Goal: Transaction & Acquisition: Purchase product/service

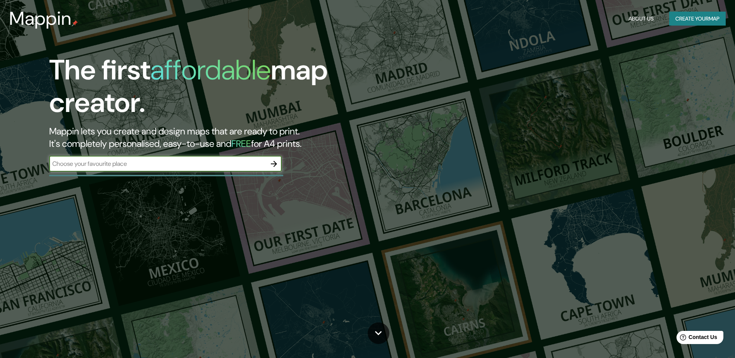
click at [695, 19] on button "Create your map" at bounding box center [697, 19] width 57 height 14
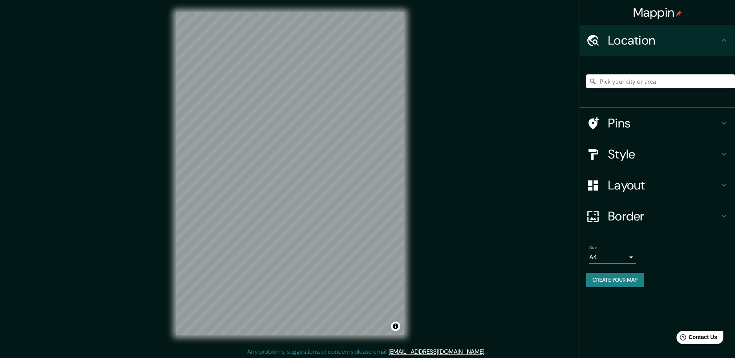
click at [613, 84] on input "Pick your city or area" at bounding box center [660, 81] width 149 height 14
click at [605, 83] on input "Pick your city or area" at bounding box center [660, 81] width 149 height 14
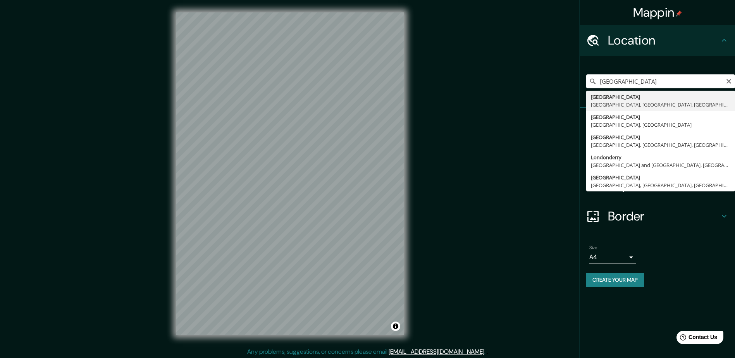
type input "[GEOGRAPHIC_DATA], [GEOGRAPHIC_DATA], [GEOGRAPHIC_DATA], [GEOGRAPHIC_DATA]"
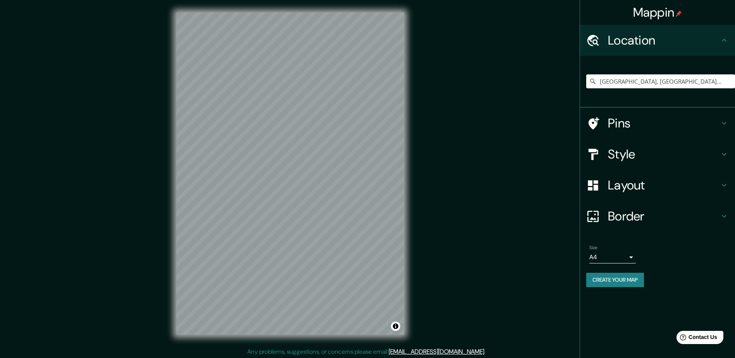
click at [621, 122] on h4 "Pins" at bounding box center [664, 122] width 112 height 15
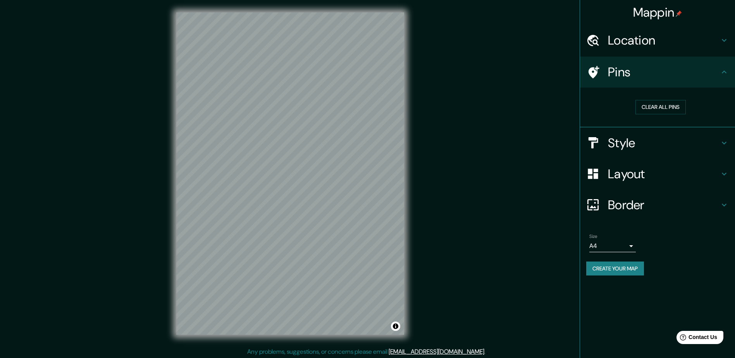
click at [635, 42] on h4 "Location" at bounding box center [664, 40] width 112 height 15
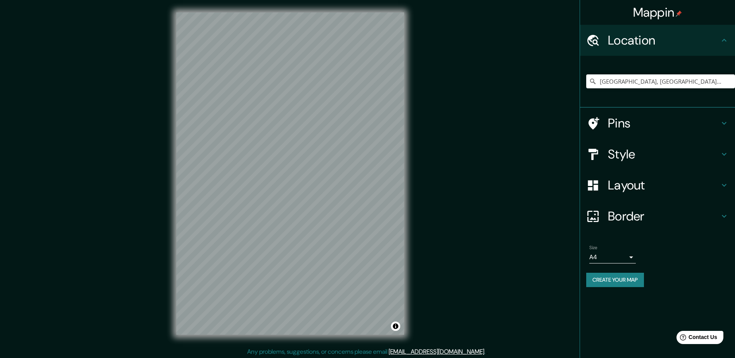
click at [613, 148] on h4 "Style" at bounding box center [664, 153] width 112 height 15
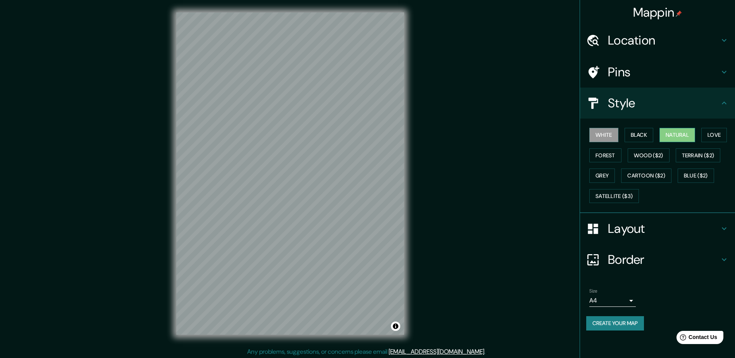
click at [676, 137] on button "Natural" at bounding box center [678, 135] width 36 height 14
click at [608, 155] on button "Forest" at bounding box center [605, 155] width 32 height 14
click at [642, 155] on button "Wood ($2)" at bounding box center [649, 155] width 42 height 14
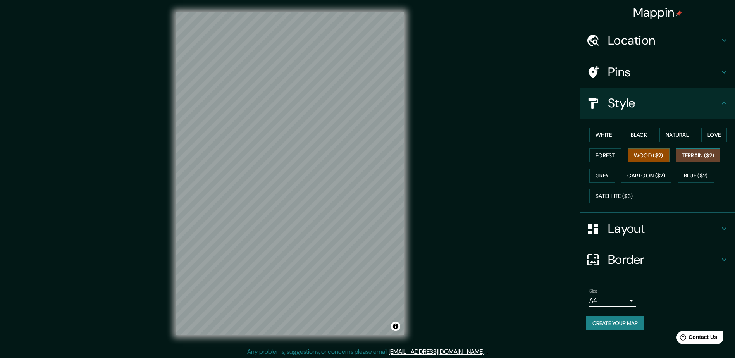
click at [689, 155] on button "Terrain ($2)" at bounding box center [698, 155] width 45 height 14
click at [604, 176] on button "Grey" at bounding box center [602, 176] width 26 height 14
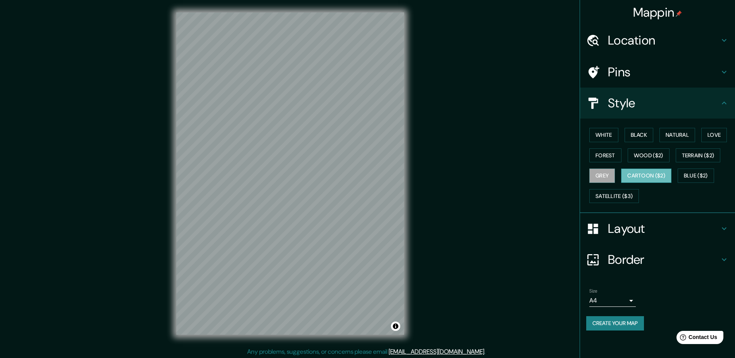
click at [639, 175] on button "Cartoon ($2)" at bounding box center [646, 176] width 50 height 14
click at [689, 174] on button "Blue ($2)" at bounding box center [696, 176] width 36 height 14
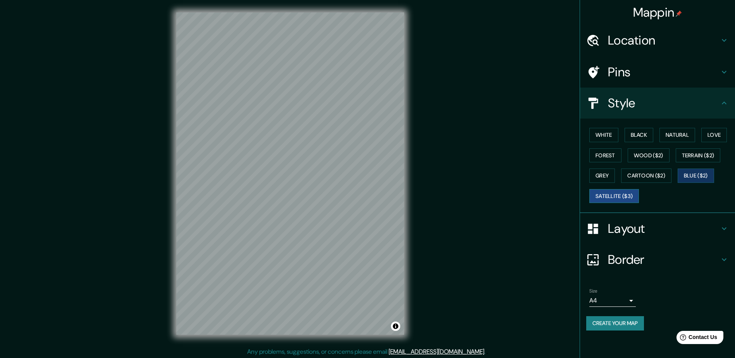
click at [606, 197] on button "Satellite ($3)" at bounding box center [614, 196] width 50 height 14
click at [692, 175] on button "Blue ($2)" at bounding box center [696, 176] width 36 height 14
click at [668, 101] on h4 "Style" at bounding box center [664, 102] width 112 height 15
click at [658, 72] on h4 "Pins" at bounding box center [664, 71] width 112 height 15
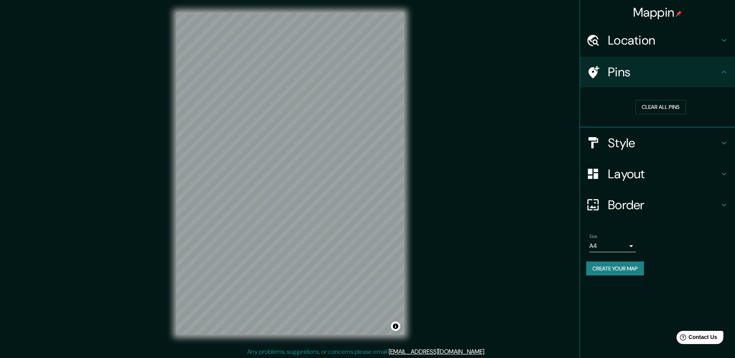
click at [639, 40] on h4 "Location" at bounding box center [664, 40] width 112 height 15
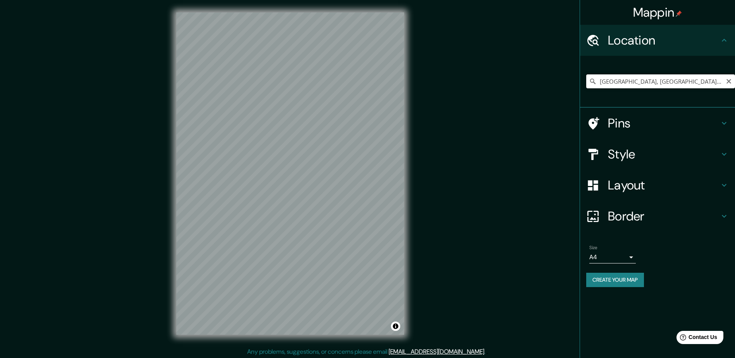
click at [660, 83] on input "[GEOGRAPHIC_DATA], [GEOGRAPHIC_DATA], [GEOGRAPHIC_DATA], [GEOGRAPHIC_DATA]" at bounding box center [660, 81] width 149 height 14
click at [630, 255] on body "Mappin Location London, Greater London, England, United Kingdom Pins Style Layo…" at bounding box center [367, 179] width 735 height 358
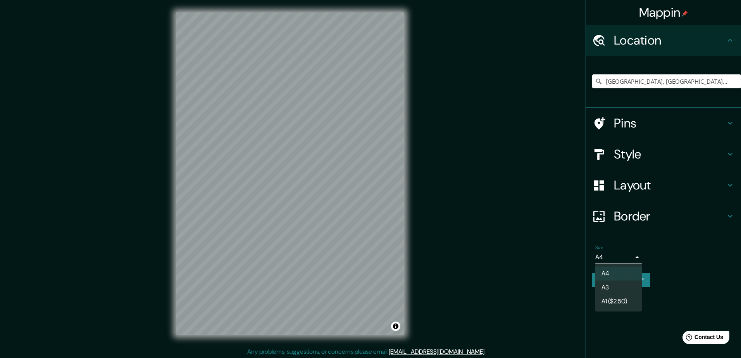
click at [630, 255] on div at bounding box center [370, 179] width 741 height 358
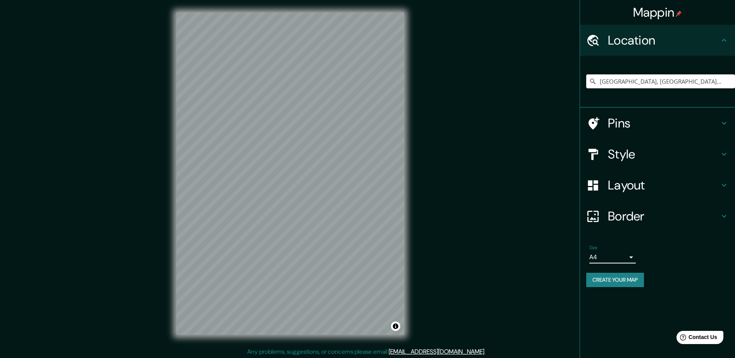
click at [621, 280] on button "Create your map" at bounding box center [615, 280] width 58 height 14
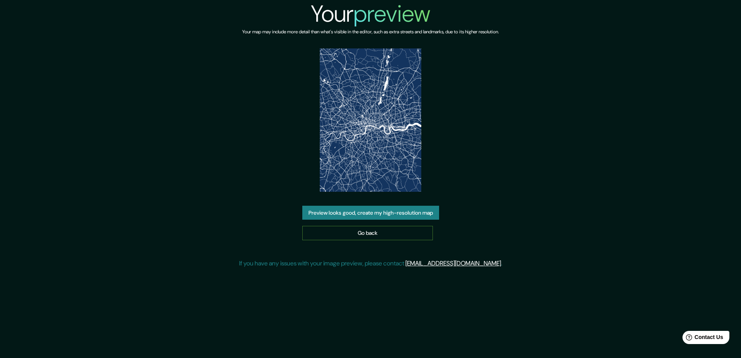
click at [360, 232] on link "Go back" at bounding box center [367, 233] width 131 height 14
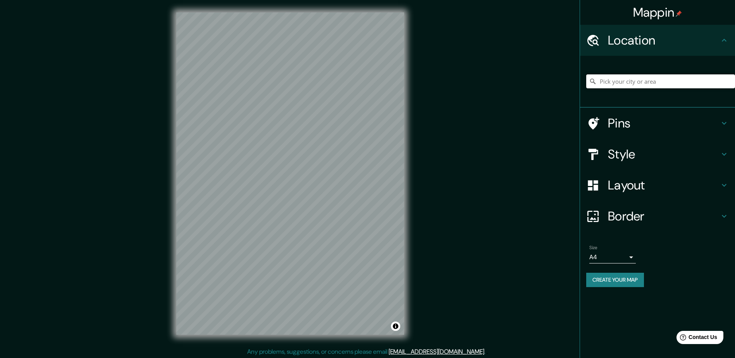
click at [601, 82] on input "Pick your city or area" at bounding box center [660, 81] width 149 height 14
click at [725, 123] on icon at bounding box center [724, 123] width 9 height 9
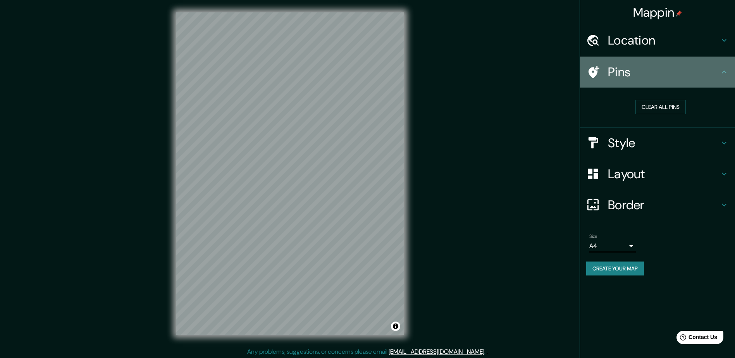
click at [615, 72] on h4 "Pins" at bounding box center [664, 71] width 112 height 15
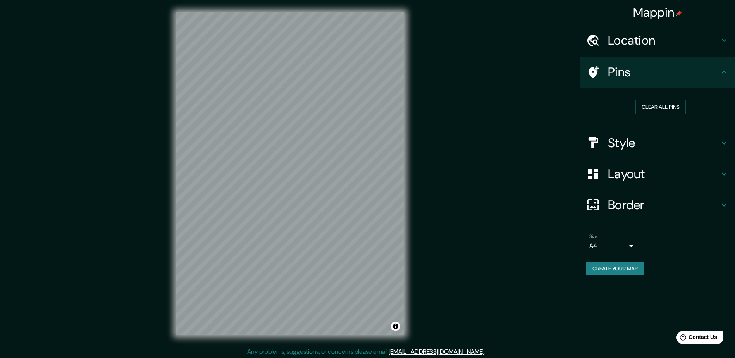
click at [630, 43] on h4 "Location" at bounding box center [664, 40] width 112 height 15
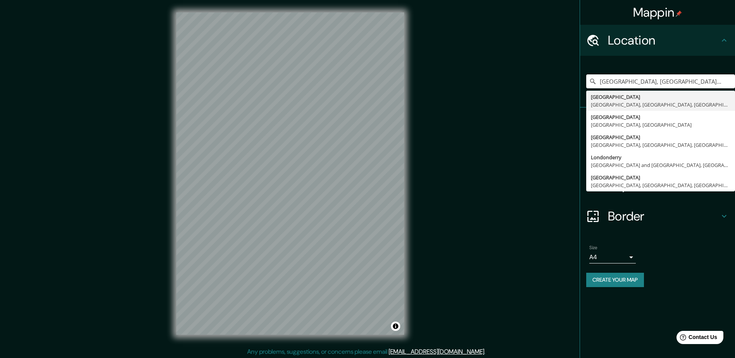
drag, startPoint x: 715, startPoint y: 82, endPoint x: 596, endPoint y: 88, distance: 119.1
click at [596, 88] on div "[GEOGRAPHIC_DATA], [GEOGRAPHIC_DATA], [GEOGRAPHIC_DATA], [GEOGRAPHIC_DATA] [GEO…" at bounding box center [660, 81] width 149 height 39
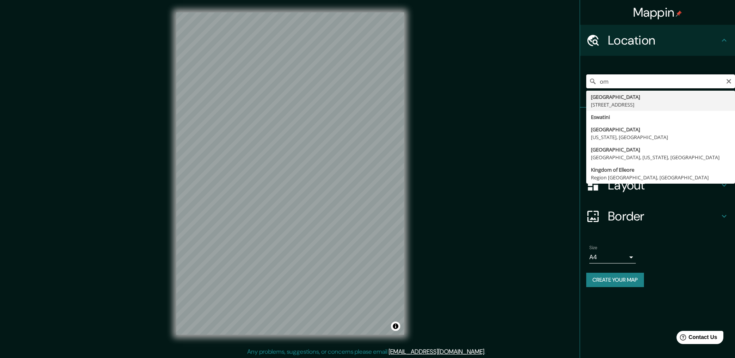
type input "m"
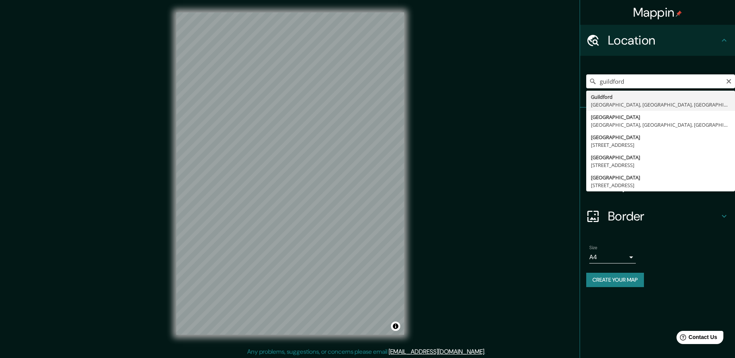
type input "[GEOGRAPHIC_DATA], [GEOGRAPHIC_DATA], [GEOGRAPHIC_DATA], [GEOGRAPHIC_DATA]"
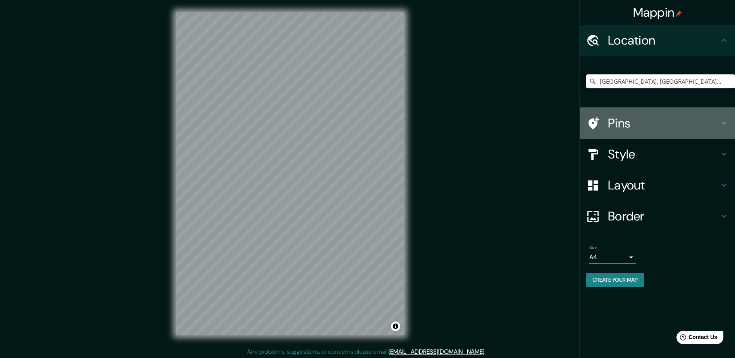
click at [616, 124] on h4 "Pins" at bounding box center [664, 122] width 112 height 15
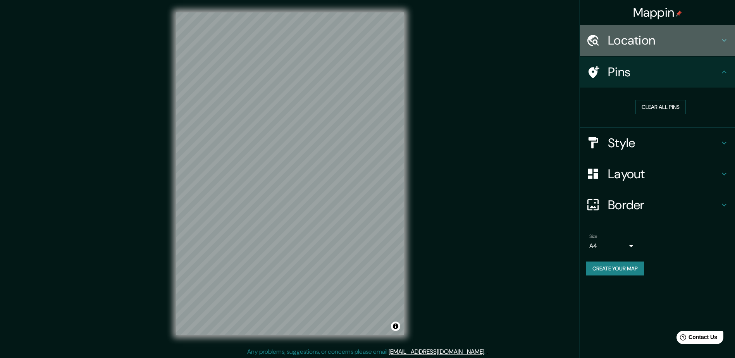
click at [647, 45] on h4 "Location" at bounding box center [664, 40] width 112 height 15
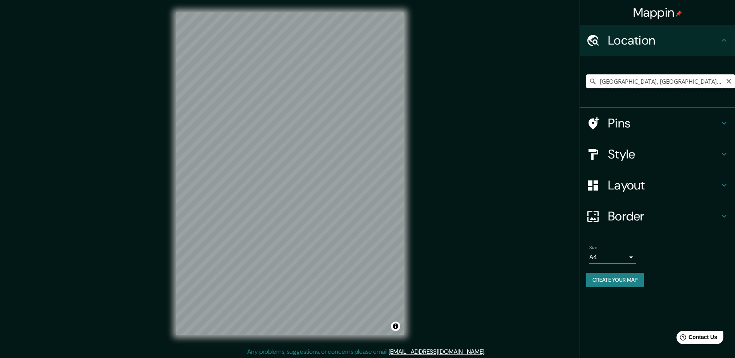
drag, startPoint x: 601, startPoint y: 81, endPoint x: 718, endPoint y: 81, distance: 117.8
click at [718, 81] on input "[GEOGRAPHIC_DATA], [GEOGRAPHIC_DATA], [GEOGRAPHIC_DATA], [GEOGRAPHIC_DATA]" at bounding box center [660, 81] width 149 height 14
click at [596, 121] on icon at bounding box center [594, 123] width 11 height 12
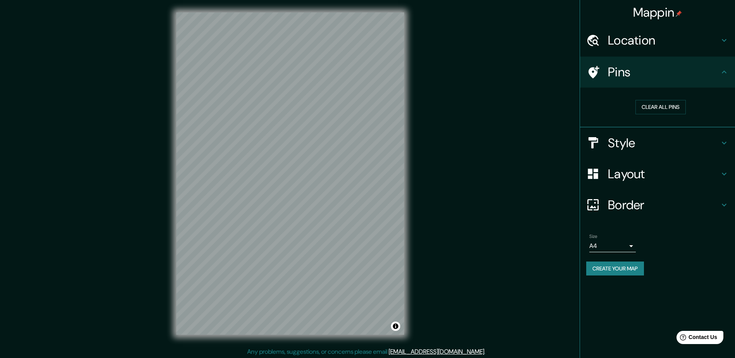
click at [667, 43] on h4 "Location" at bounding box center [664, 40] width 112 height 15
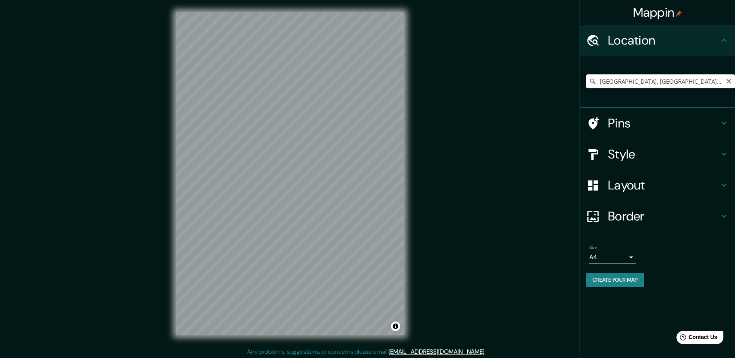
drag, startPoint x: 717, startPoint y: 81, endPoint x: 600, endPoint y: 88, distance: 117.6
click at [600, 88] on input "[GEOGRAPHIC_DATA], [GEOGRAPHIC_DATA], [GEOGRAPHIC_DATA], [GEOGRAPHIC_DATA]" at bounding box center [660, 81] width 149 height 14
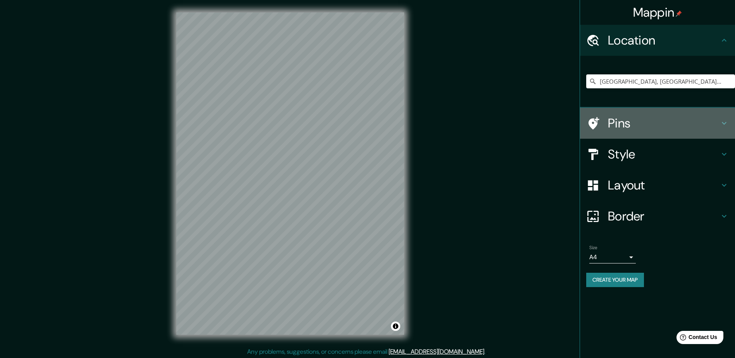
click at [607, 123] on div at bounding box center [597, 124] width 22 height 14
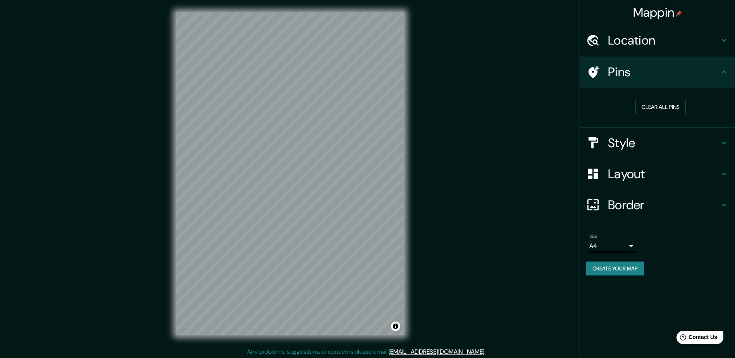
click at [642, 43] on h4 "Location" at bounding box center [664, 40] width 112 height 15
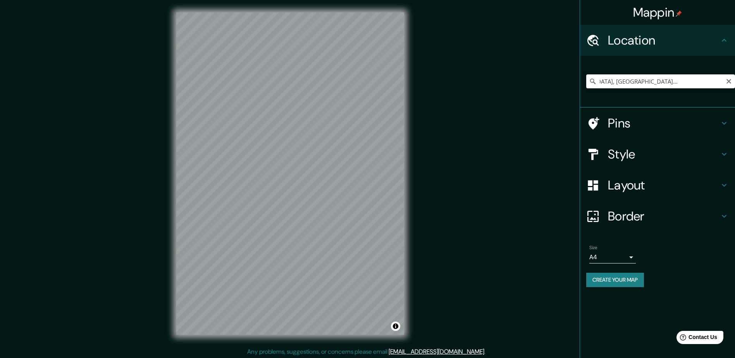
scroll to position [0, 46]
drag, startPoint x: 598, startPoint y: 81, endPoint x: 722, endPoint y: 84, distance: 124.0
click at [722, 84] on input "[GEOGRAPHIC_DATA], [GEOGRAPHIC_DATA], [GEOGRAPHIC_DATA], [GEOGRAPHIC_DATA]" at bounding box center [660, 81] width 149 height 14
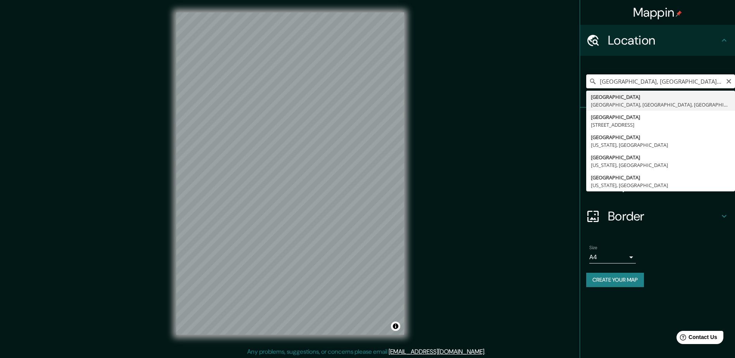
scroll to position [0, 0]
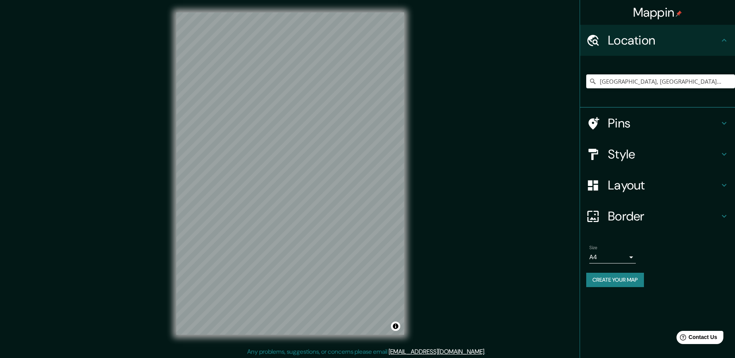
click at [622, 122] on h4 "Pins" at bounding box center [664, 122] width 112 height 15
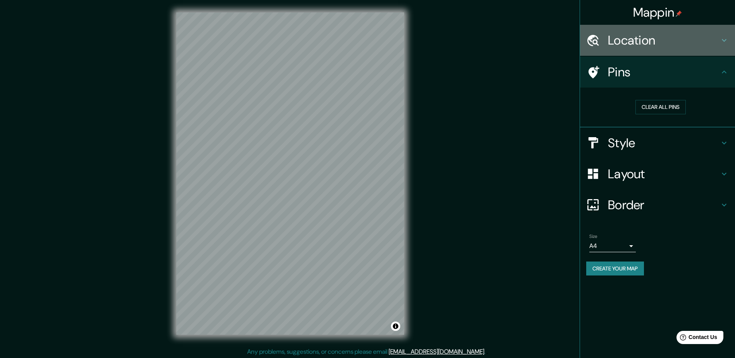
click at [664, 37] on h4 "Location" at bounding box center [664, 40] width 112 height 15
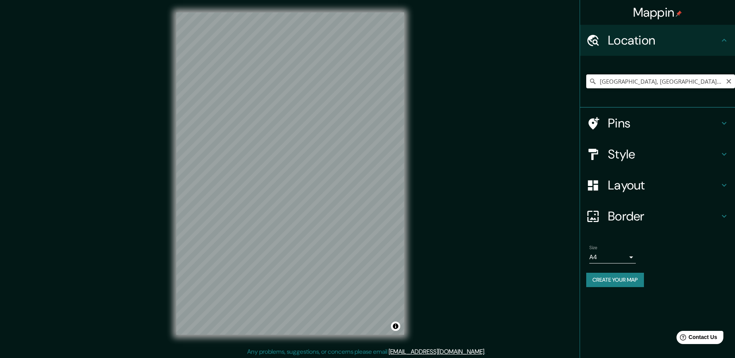
scroll to position [0, 26]
drag, startPoint x: 599, startPoint y: 81, endPoint x: 726, endPoint y: 84, distance: 126.8
click at [726, 84] on input "[GEOGRAPHIC_DATA], [GEOGRAPHIC_DATA], [GEOGRAPHIC_DATA], [GEOGRAPHIC_DATA]" at bounding box center [660, 81] width 149 height 14
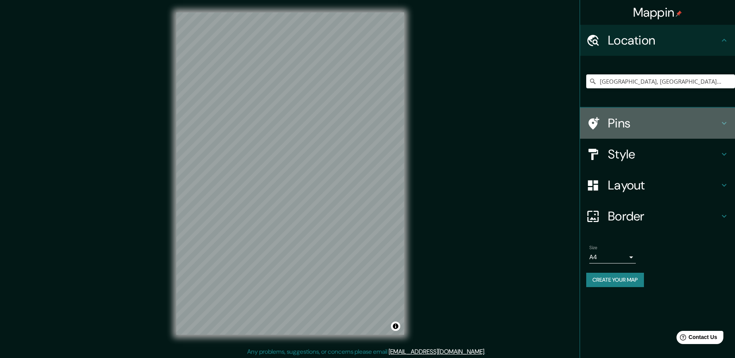
click at [620, 127] on h4 "Pins" at bounding box center [664, 122] width 112 height 15
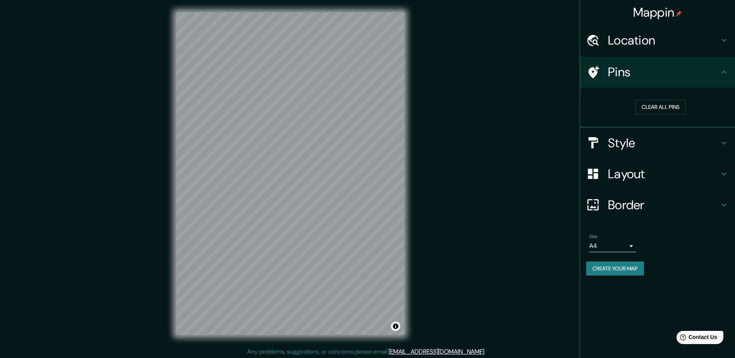
click at [625, 43] on h4 "Location" at bounding box center [664, 40] width 112 height 15
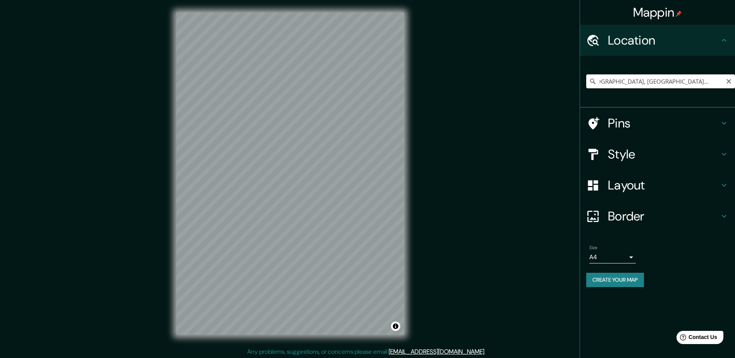
scroll to position [0, 40]
drag, startPoint x: 602, startPoint y: 80, endPoint x: 721, endPoint y: 82, distance: 119.0
click at [721, 82] on input "[GEOGRAPHIC_DATA], [GEOGRAPHIC_DATA], [GEOGRAPHIC_DATA], [GEOGRAPHIC_DATA]" at bounding box center [660, 81] width 149 height 14
click at [615, 127] on h4 "Pins" at bounding box center [664, 122] width 112 height 15
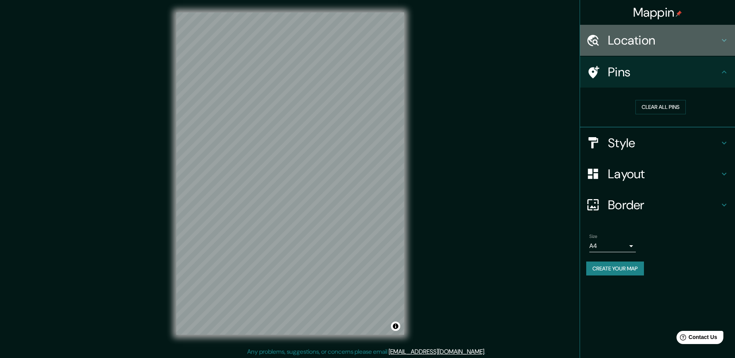
click at [656, 40] on h4 "Location" at bounding box center [664, 40] width 112 height 15
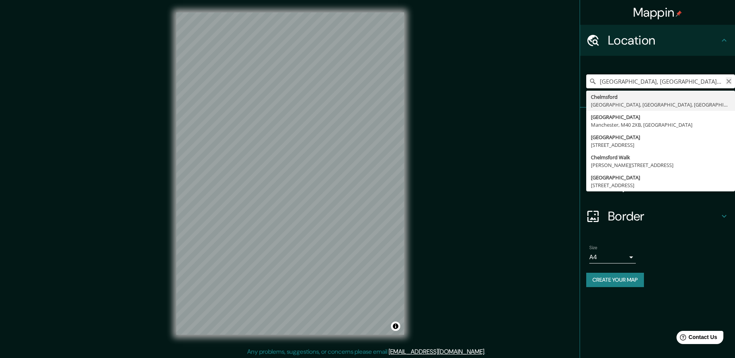
drag, startPoint x: 600, startPoint y: 81, endPoint x: 729, endPoint y: 83, distance: 128.7
click at [731, 83] on div "[GEOGRAPHIC_DATA], [GEOGRAPHIC_DATA], [GEOGRAPHIC_DATA], [GEOGRAPHIC_DATA] [GEO…" at bounding box center [660, 81] width 149 height 14
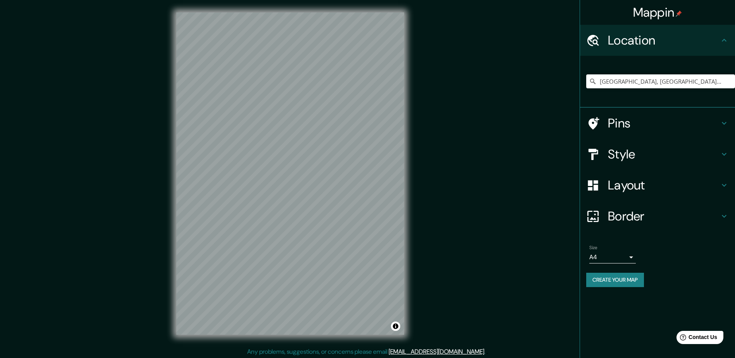
click at [616, 125] on h4 "Pins" at bounding box center [664, 122] width 112 height 15
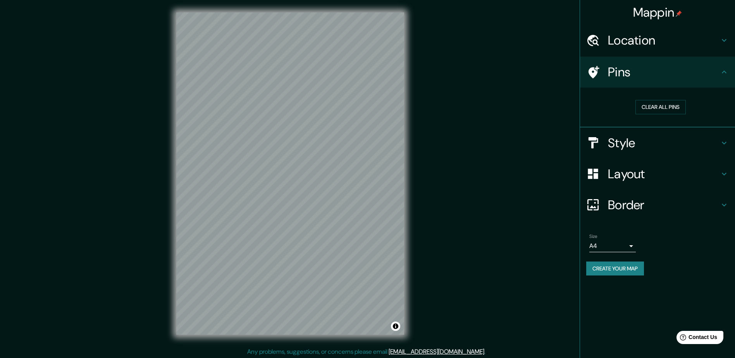
click at [624, 45] on h4 "Location" at bounding box center [664, 40] width 112 height 15
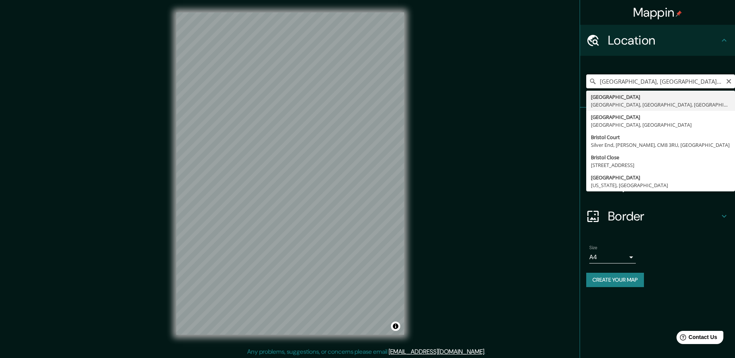
drag, startPoint x: 599, startPoint y: 81, endPoint x: 718, endPoint y: 82, distance: 118.6
click at [718, 82] on input "[GEOGRAPHIC_DATA], [GEOGRAPHIC_DATA], [GEOGRAPHIC_DATA], [GEOGRAPHIC_DATA]" at bounding box center [660, 81] width 149 height 14
click at [628, 84] on input "[GEOGRAPHIC_DATA], [GEOGRAPHIC_DATA], [GEOGRAPHIC_DATA], [GEOGRAPHIC_DATA]" at bounding box center [660, 81] width 149 height 14
drag, startPoint x: 601, startPoint y: 82, endPoint x: 720, endPoint y: 83, distance: 119.0
click at [720, 83] on input "[GEOGRAPHIC_DATA], [GEOGRAPHIC_DATA], [GEOGRAPHIC_DATA], [GEOGRAPHIC_DATA]" at bounding box center [660, 81] width 149 height 14
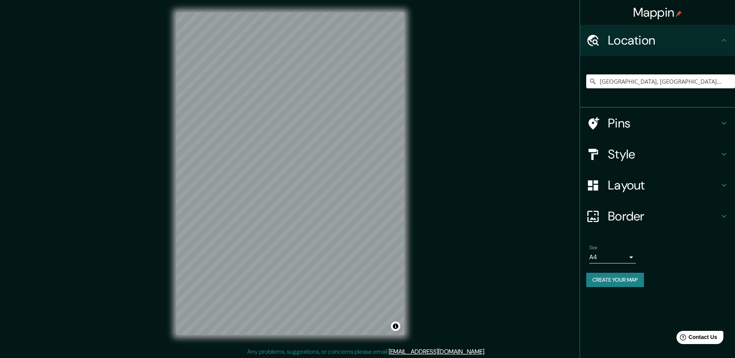
click at [616, 119] on h4 "Pins" at bounding box center [664, 122] width 112 height 15
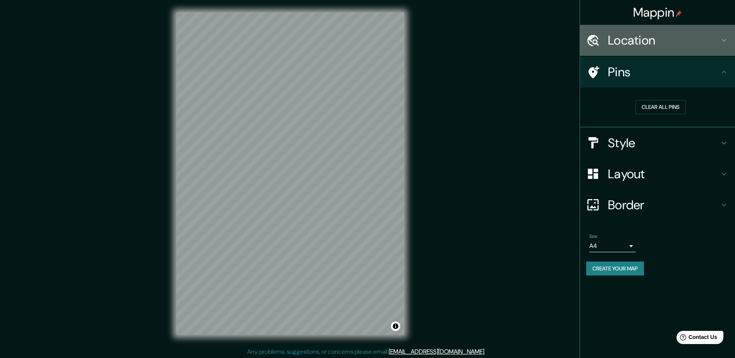
click at [655, 43] on h4 "Location" at bounding box center [664, 40] width 112 height 15
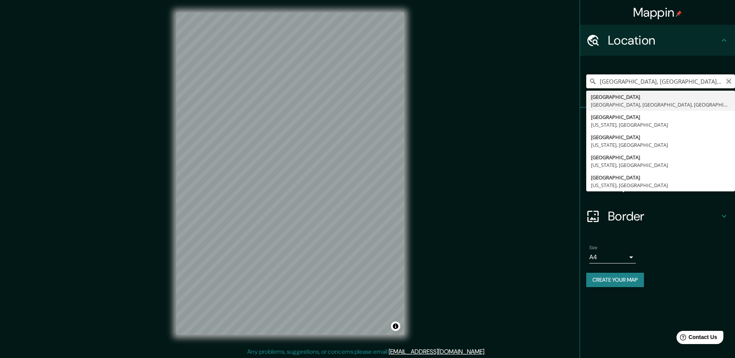
scroll to position [0, 9]
drag, startPoint x: 620, startPoint y: 82, endPoint x: 727, endPoint y: 81, distance: 107.3
click at [727, 81] on div "[GEOGRAPHIC_DATA], [GEOGRAPHIC_DATA], [GEOGRAPHIC_DATA], [GEOGRAPHIC_DATA] [GEO…" at bounding box center [660, 81] width 149 height 14
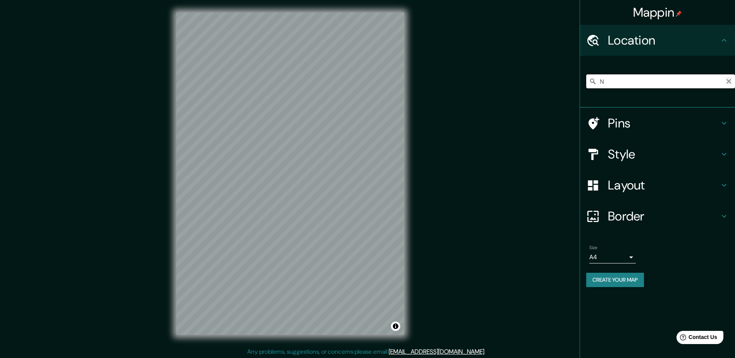
scroll to position [0, 0]
click at [617, 122] on h4 "Pins" at bounding box center [664, 122] width 112 height 15
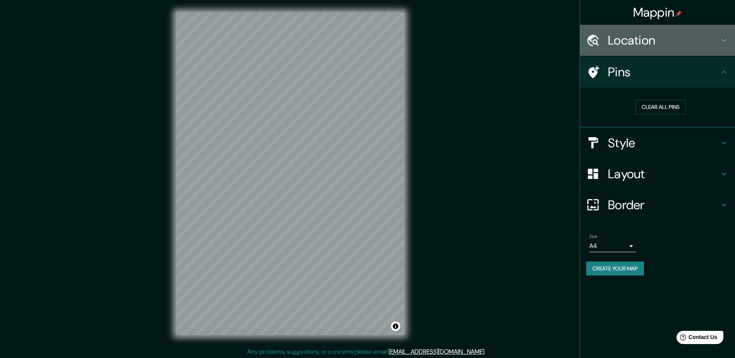
click at [620, 45] on h4 "Location" at bounding box center [664, 40] width 112 height 15
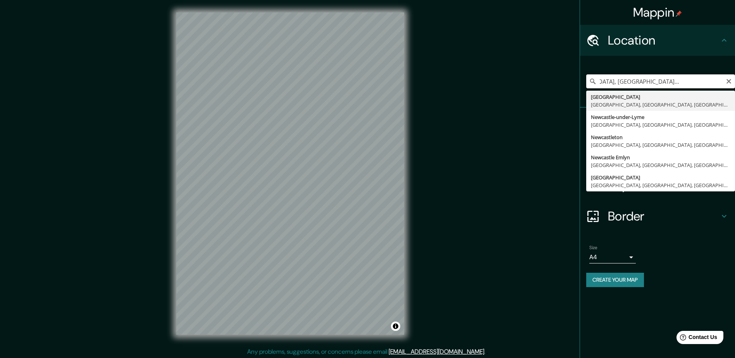
scroll to position [0, 52]
drag, startPoint x: 601, startPoint y: 81, endPoint x: 724, endPoint y: 83, distance: 123.6
click at [724, 83] on input "[GEOGRAPHIC_DATA], [GEOGRAPHIC_DATA], [GEOGRAPHIC_DATA], [GEOGRAPHIC_DATA]" at bounding box center [660, 81] width 149 height 14
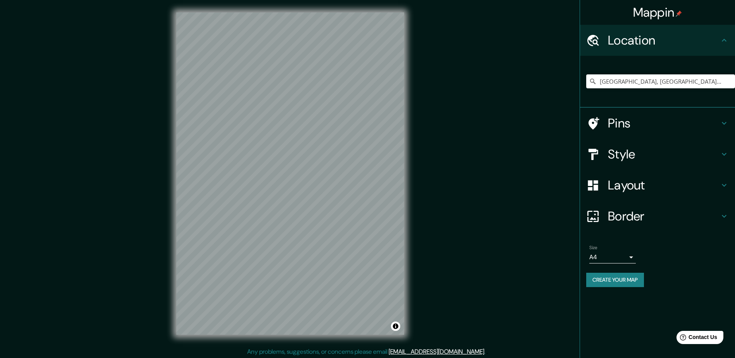
click at [610, 122] on h4 "Pins" at bounding box center [664, 122] width 112 height 15
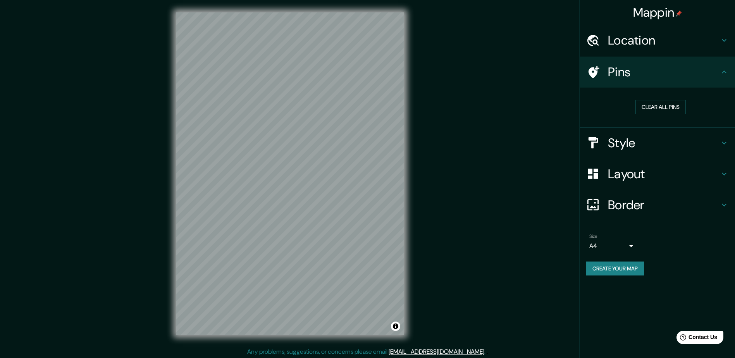
click at [637, 40] on h4 "Location" at bounding box center [664, 40] width 112 height 15
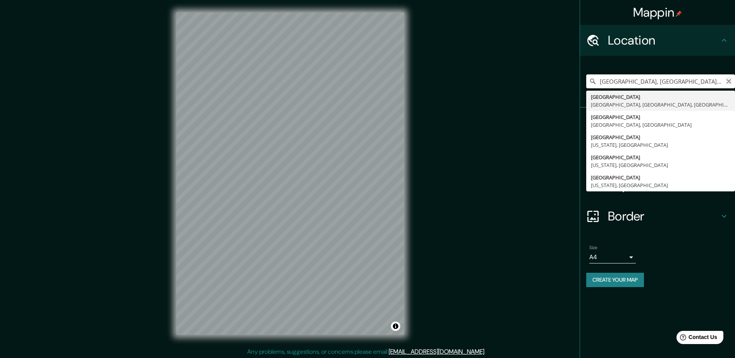
scroll to position [0, 0]
drag, startPoint x: 598, startPoint y: 82, endPoint x: 728, endPoint y: 83, distance: 130.2
click at [728, 83] on div "[GEOGRAPHIC_DATA], [GEOGRAPHIC_DATA], [GEOGRAPHIC_DATA], [GEOGRAPHIC_DATA] [GEO…" at bounding box center [660, 81] width 149 height 14
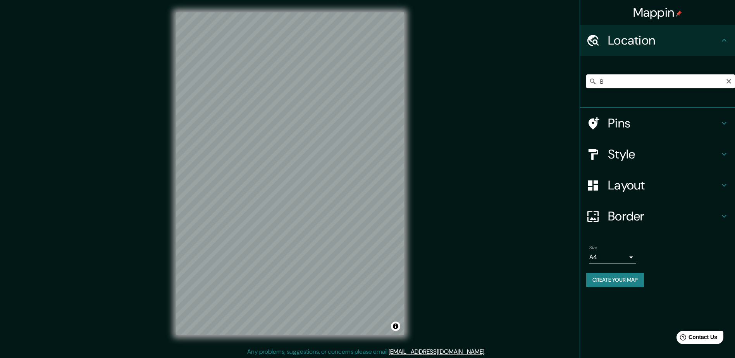
scroll to position [0, 0]
click at [619, 123] on h4 "Pins" at bounding box center [664, 122] width 112 height 15
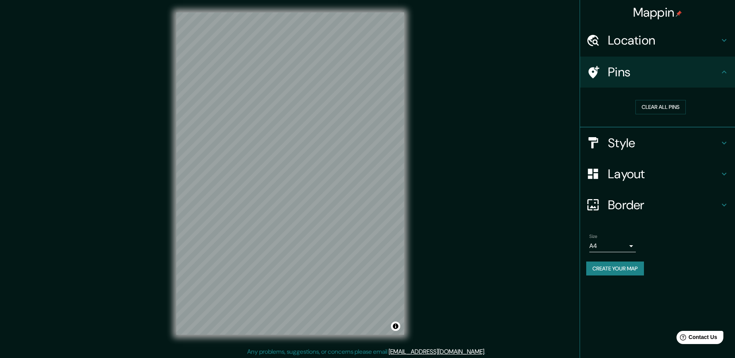
click at [629, 43] on h4 "Location" at bounding box center [664, 40] width 112 height 15
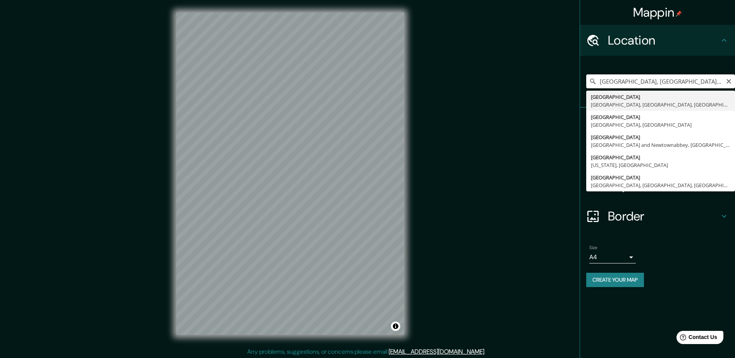
scroll to position [0, 14]
drag, startPoint x: 598, startPoint y: 84, endPoint x: 726, endPoint y: 87, distance: 128.3
click at [726, 87] on input "[GEOGRAPHIC_DATA], [GEOGRAPHIC_DATA], [GEOGRAPHIC_DATA], [GEOGRAPHIC_DATA]" at bounding box center [660, 81] width 149 height 14
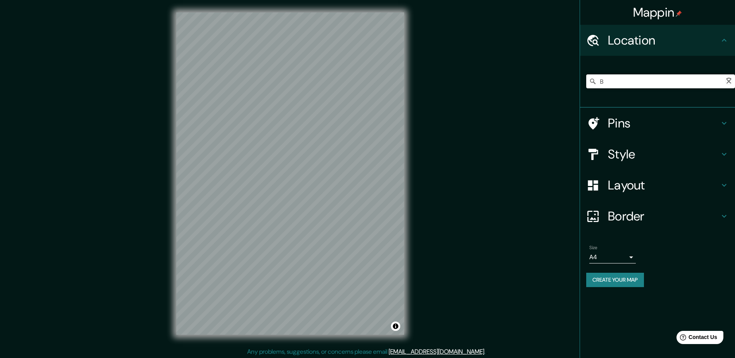
scroll to position [0, 0]
click at [622, 126] on h4 "Pins" at bounding box center [664, 122] width 112 height 15
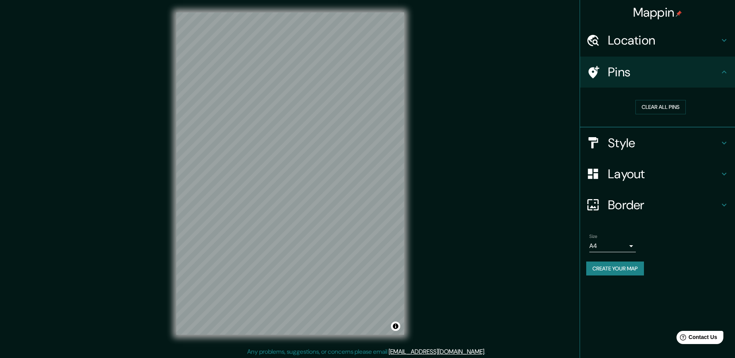
click at [623, 73] on h4 "Pins" at bounding box center [664, 71] width 112 height 15
click at [618, 43] on h4 "Location" at bounding box center [664, 40] width 112 height 15
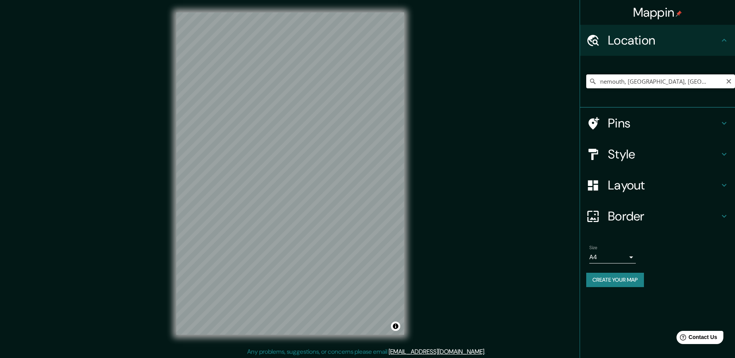
scroll to position [0, 29]
drag, startPoint x: 599, startPoint y: 80, endPoint x: 721, endPoint y: 82, distance: 122.1
click at [721, 82] on input "Bournemouth, [GEOGRAPHIC_DATA], [GEOGRAPHIC_DATA], [GEOGRAPHIC_DATA]" at bounding box center [660, 81] width 149 height 14
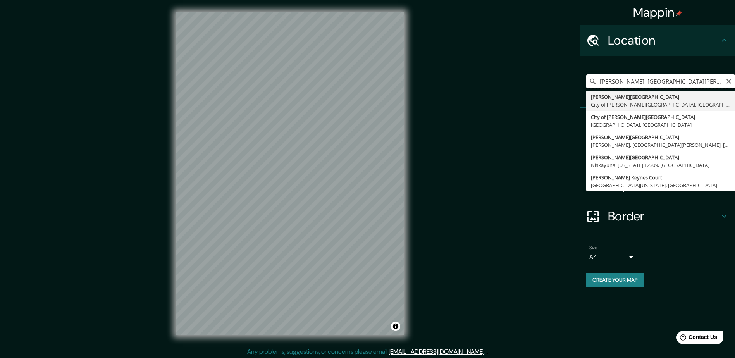
scroll to position [0, 0]
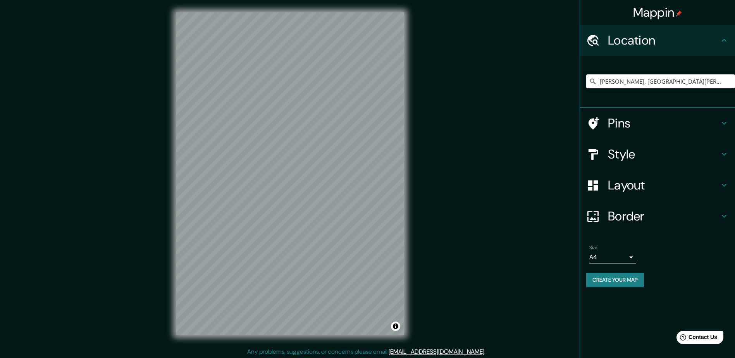
click at [618, 120] on h4 "Pins" at bounding box center [664, 122] width 112 height 15
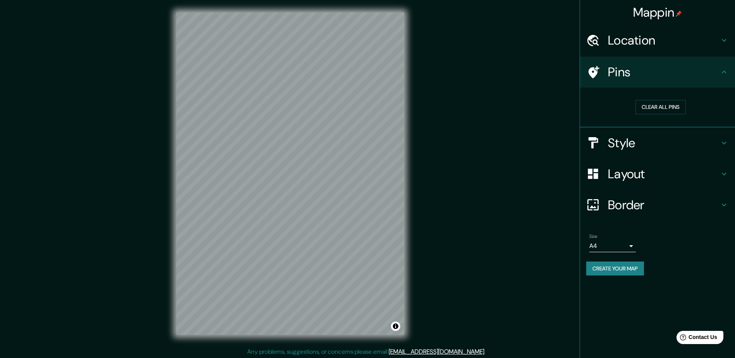
click at [608, 42] on h4 "Location" at bounding box center [664, 40] width 112 height 15
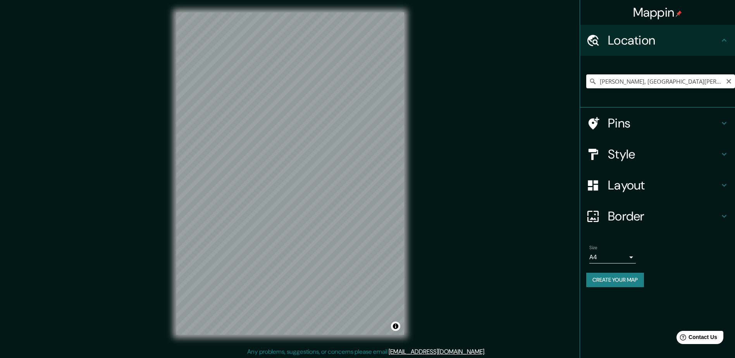
scroll to position [0, 48]
drag, startPoint x: 598, startPoint y: 81, endPoint x: 721, endPoint y: 79, distance: 122.8
click at [721, 79] on input "[PERSON_NAME], [GEOGRAPHIC_DATA][PERSON_NAME], [GEOGRAPHIC_DATA], [GEOGRAPHIC_D…" at bounding box center [660, 81] width 149 height 14
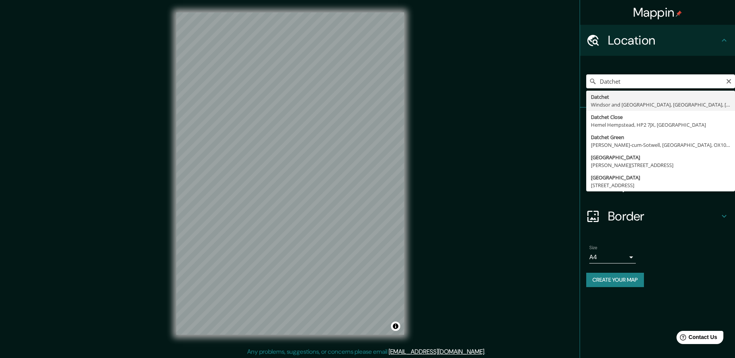
drag, startPoint x: 622, startPoint y: 98, endPoint x: 622, endPoint y: 103, distance: 4.7
type input "Datchet, [GEOGRAPHIC_DATA] and [GEOGRAPHIC_DATA], [GEOGRAPHIC_DATA], [GEOGRAPHI…"
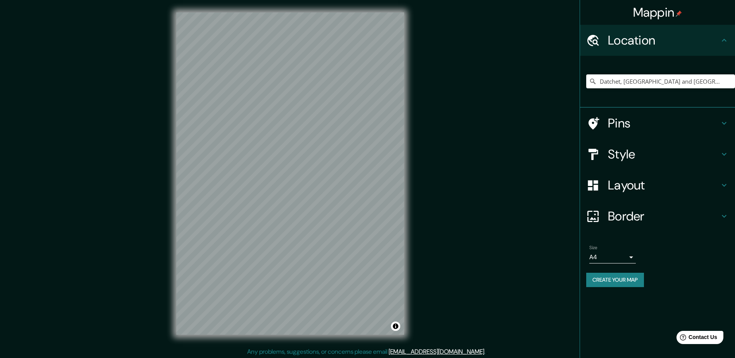
click at [609, 150] on h4 "Style" at bounding box center [664, 153] width 112 height 15
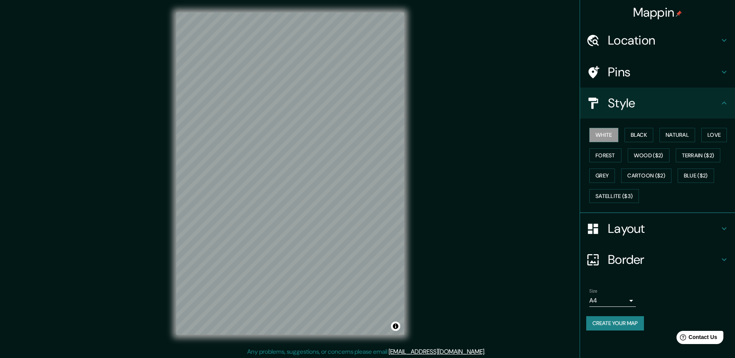
click at [609, 72] on h4 "Pins" at bounding box center [664, 71] width 112 height 15
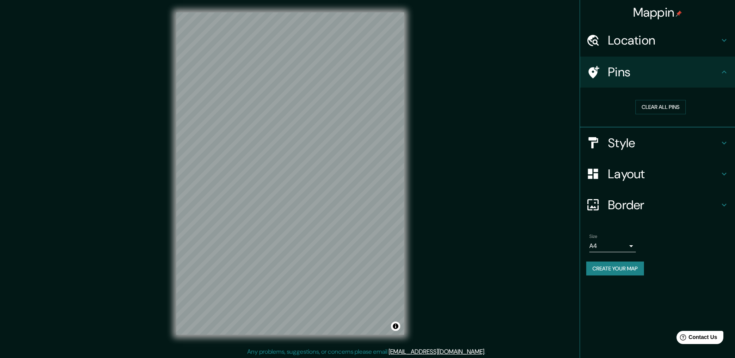
click at [610, 143] on h4 "Style" at bounding box center [664, 142] width 112 height 15
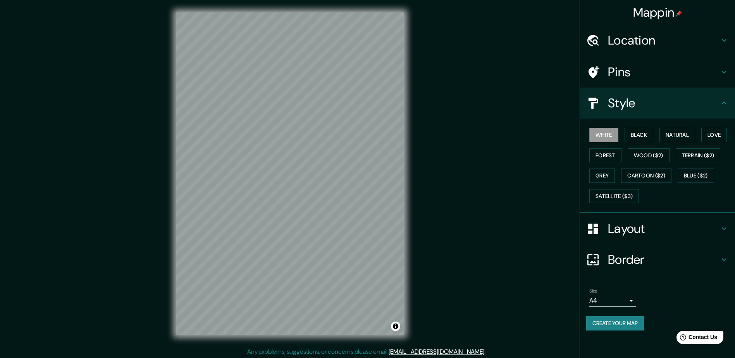
click at [615, 228] on h4 "Layout" at bounding box center [664, 228] width 112 height 15
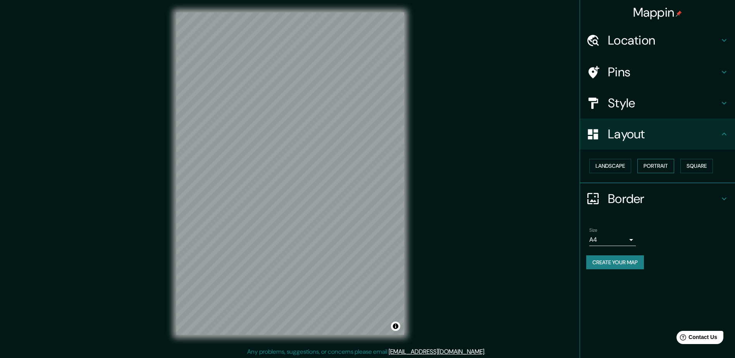
click at [661, 164] on button "Portrait" at bounding box center [655, 166] width 37 height 14
click at [639, 196] on h4 "Border" at bounding box center [664, 198] width 112 height 15
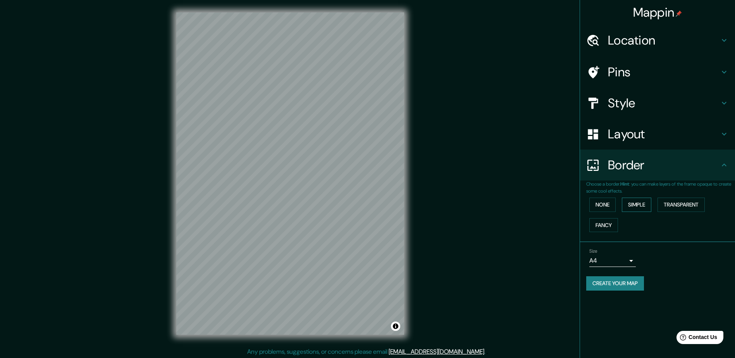
click at [639, 203] on button "Simple" at bounding box center [636, 205] width 29 height 14
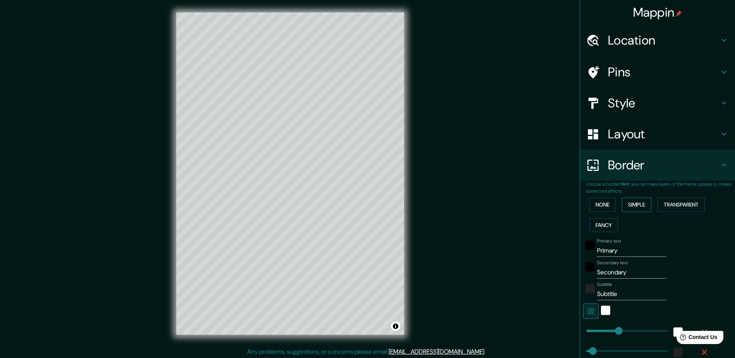
click at [639, 203] on button "Simple" at bounding box center [636, 205] width 29 height 14
type input "235"
type input "47"
click at [600, 204] on button "None" at bounding box center [602, 205] width 26 height 14
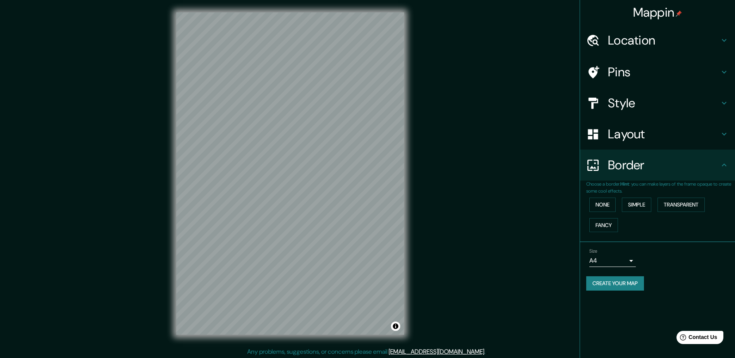
click at [632, 99] on h4 "Style" at bounding box center [664, 102] width 112 height 15
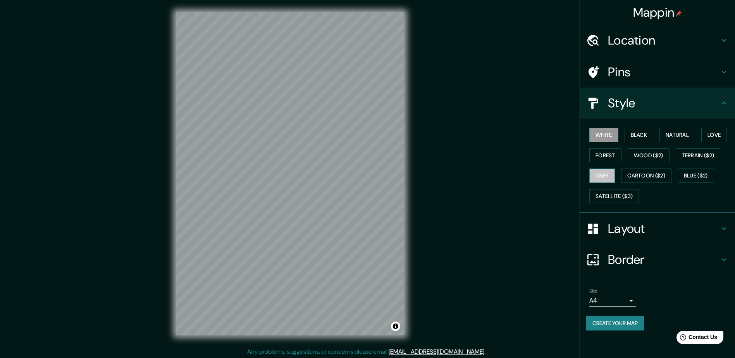
click at [602, 173] on button "Grey" at bounding box center [602, 176] width 26 height 14
click at [607, 191] on button "Satellite ($3)" at bounding box center [614, 196] width 50 height 14
click at [676, 133] on button "Natural" at bounding box center [678, 135] width 36 height 14
click at [713, 133] on button "Love" at bounding box center [714, 135] width 26 height 14
click at [712, 153] on button "Terrain ($2)" at bounding box center [698, 155] width 45 height 14
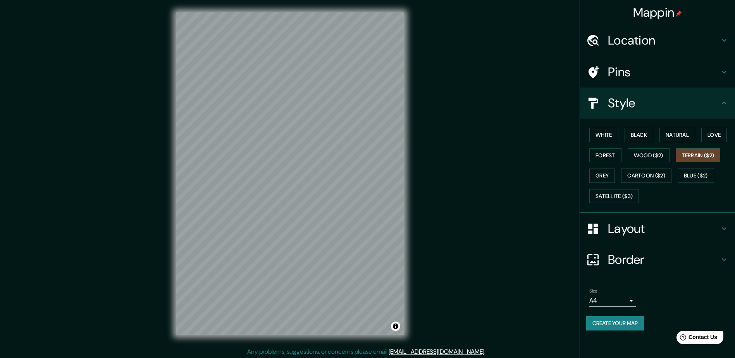
click at [616, 320] on button "Create your map" at bounding box center [615, 323] width 58 height 14
